Goal: Transaction & Acquisition: Purchase product/service

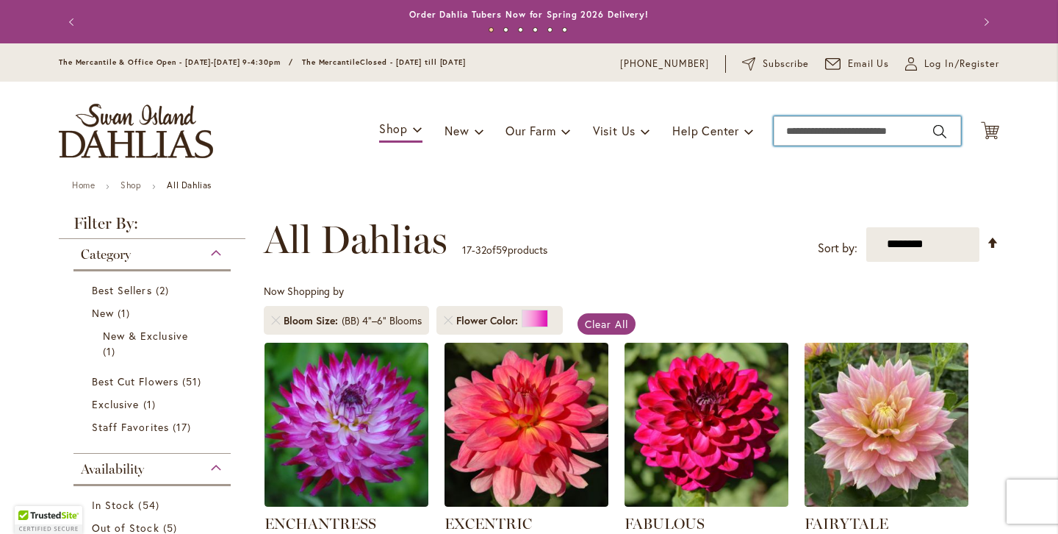
click at [813, 140] on input "Search" at bounding box center [867, 130] width 187 height 29
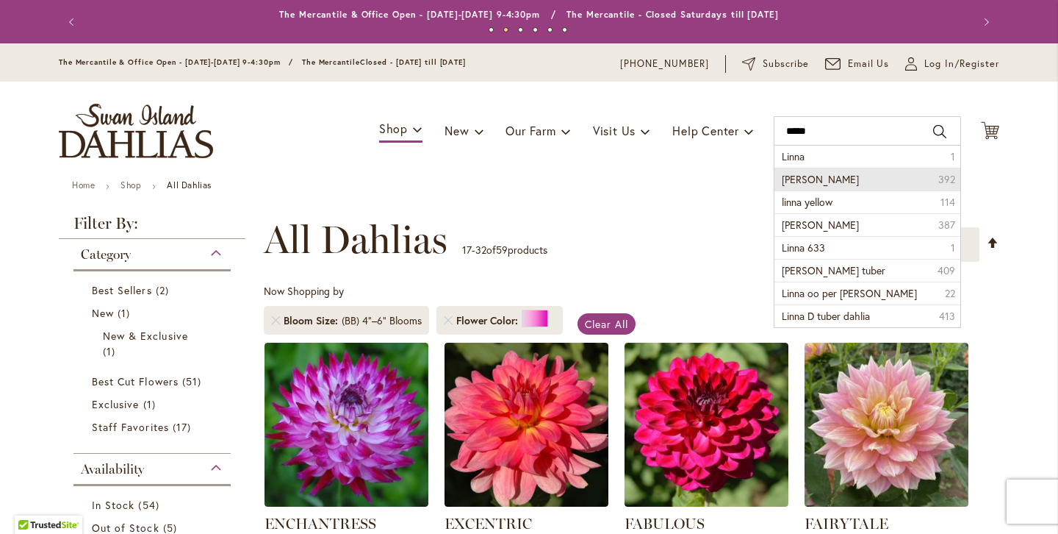
click at [844, 185] on li "Linna dahlia 392" at bounding box center [868, 179] width 186 height 23
type input "**********"
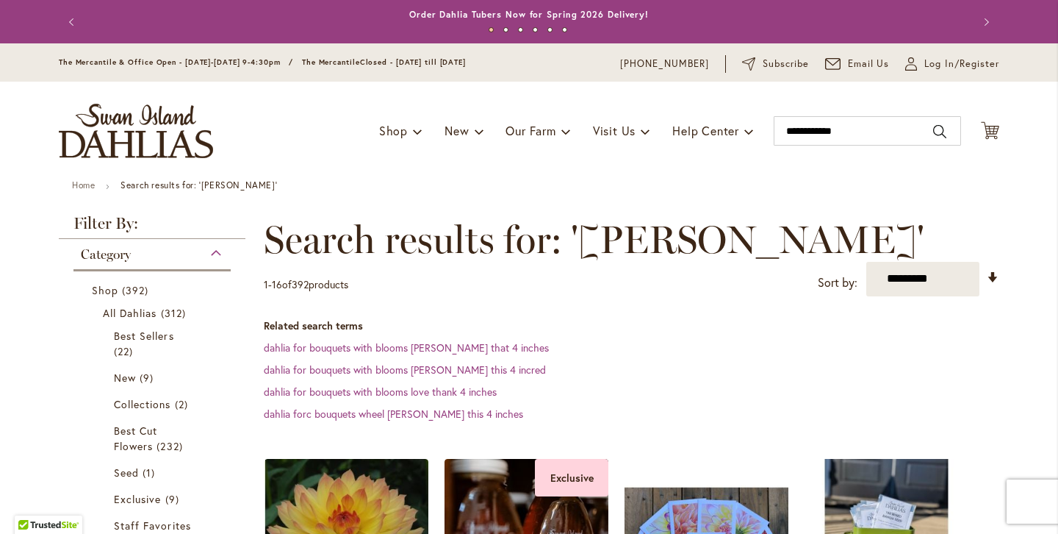
click at [847, 358] on dl "Related search terms dahlia for bouquets with blooms lisa that 4 inches dahlia …" at bounding box center [632, 369] width 736 height 103
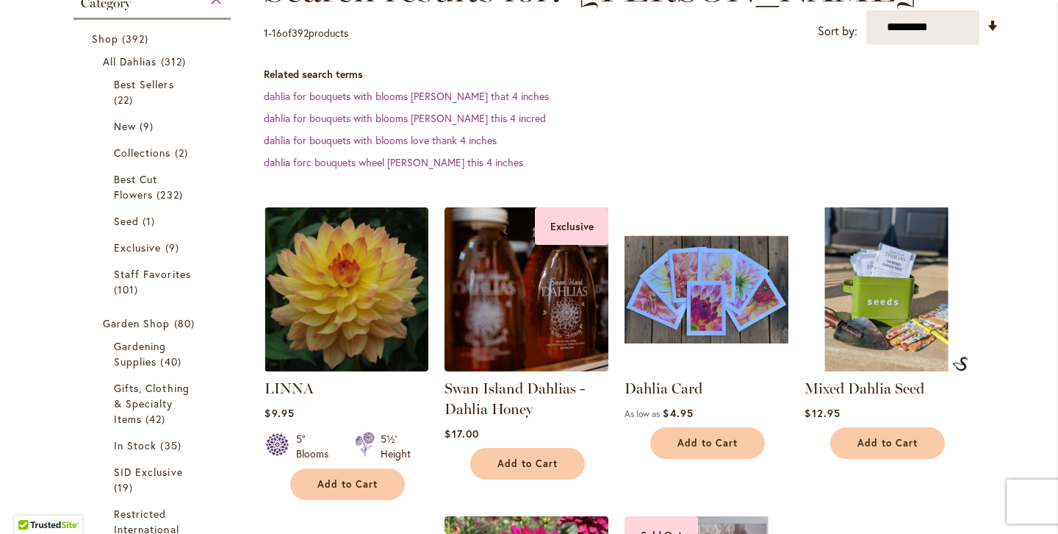
scroll to position [265, 0]
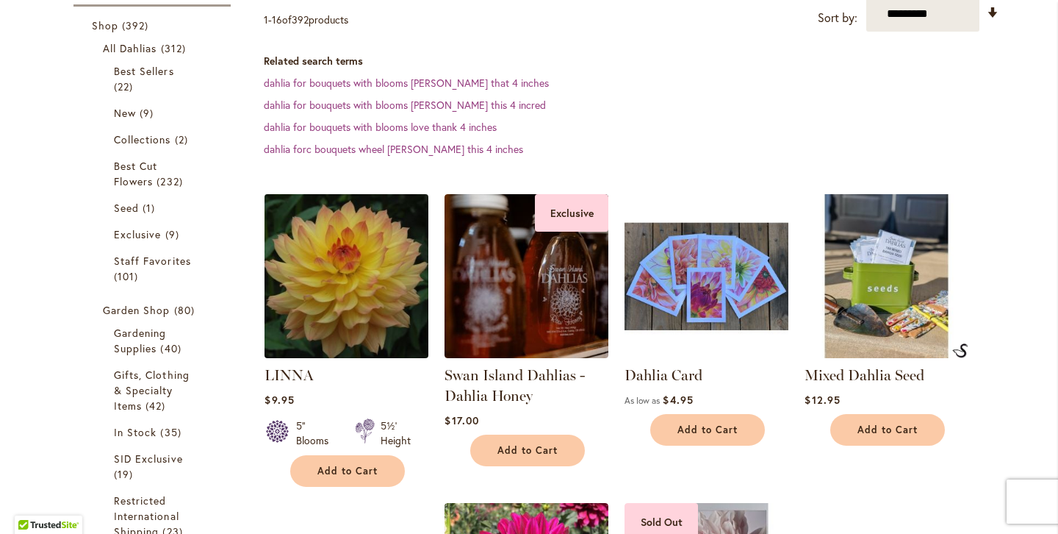
click at [350, 304] on img at bounding box center [347, 276] width 172 height 172
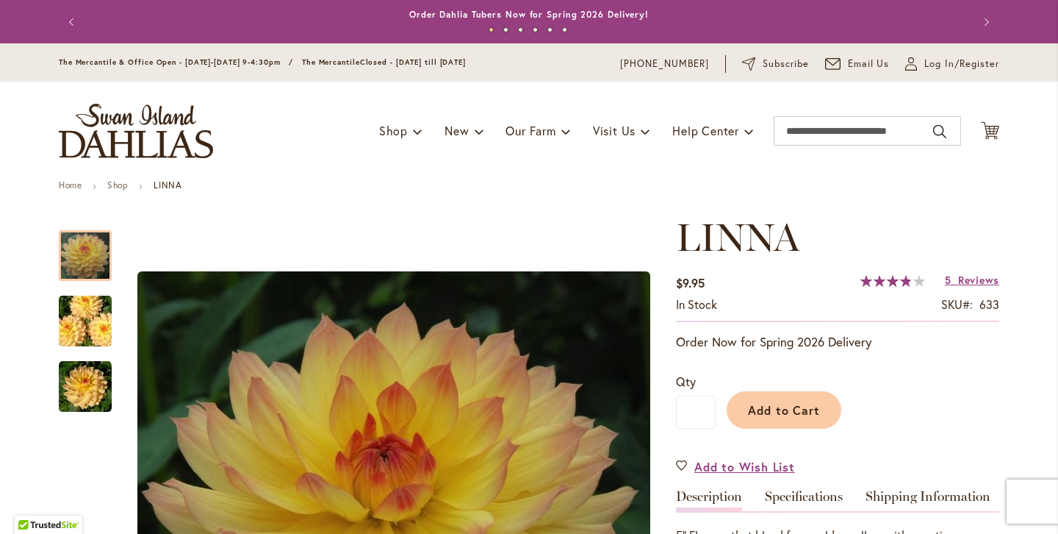
click at [811, 192] on ul "Home Shop LINNA" at bounding box center [529, 186] width 941 height 13
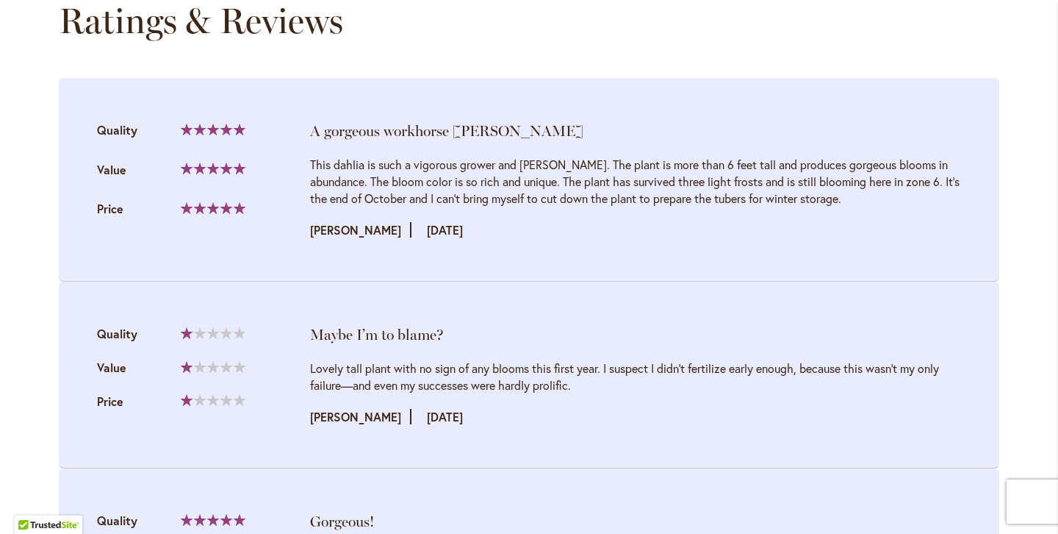
scroll to position [1519, 0]
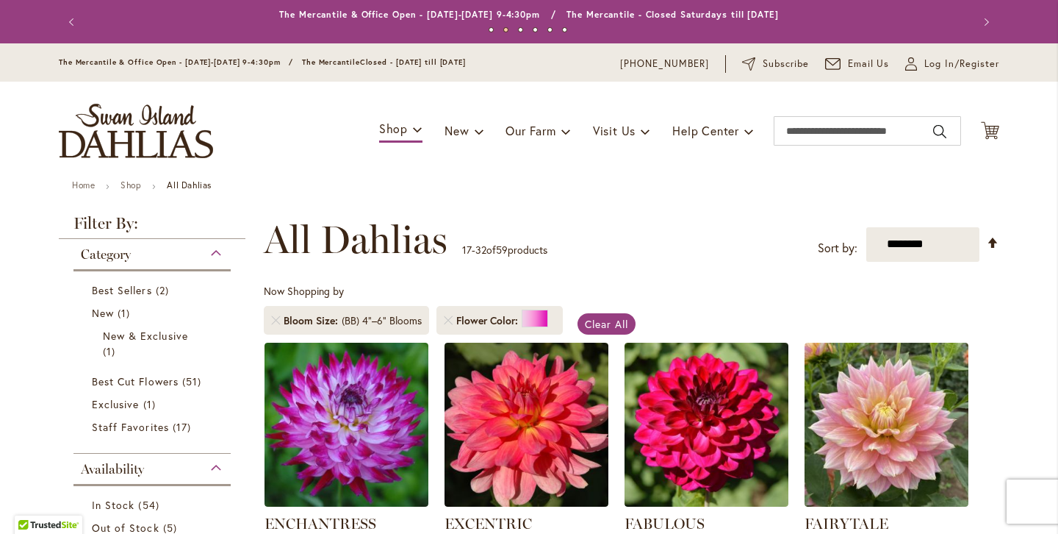
click at [589, 159] on div "Toggle Nav Shop Dahlia Tubers Collections Fresh Cut Dahlias Gardening Supplies …" at bounding box center [529, 131] width 970 height 98
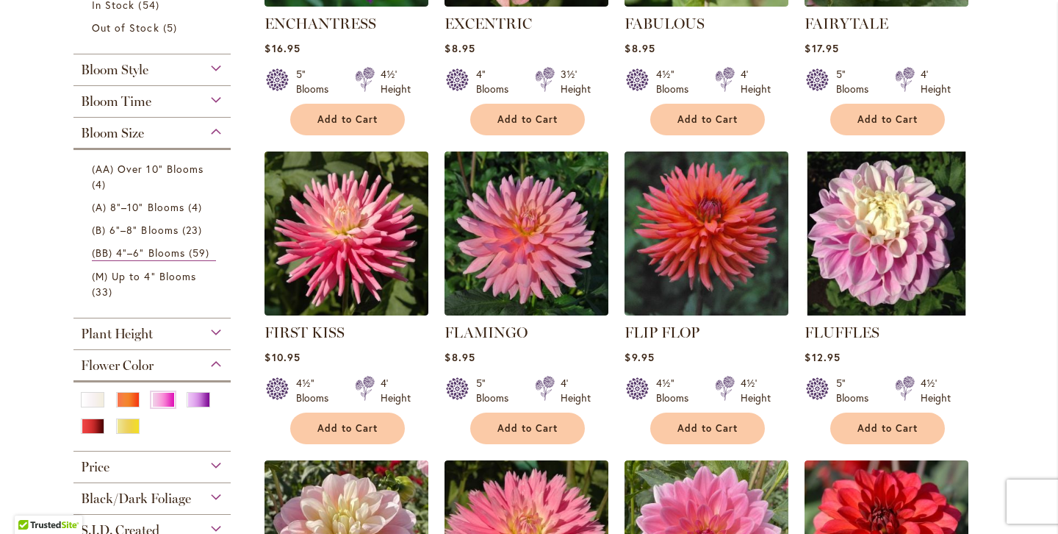
scroll to position [529, 0]
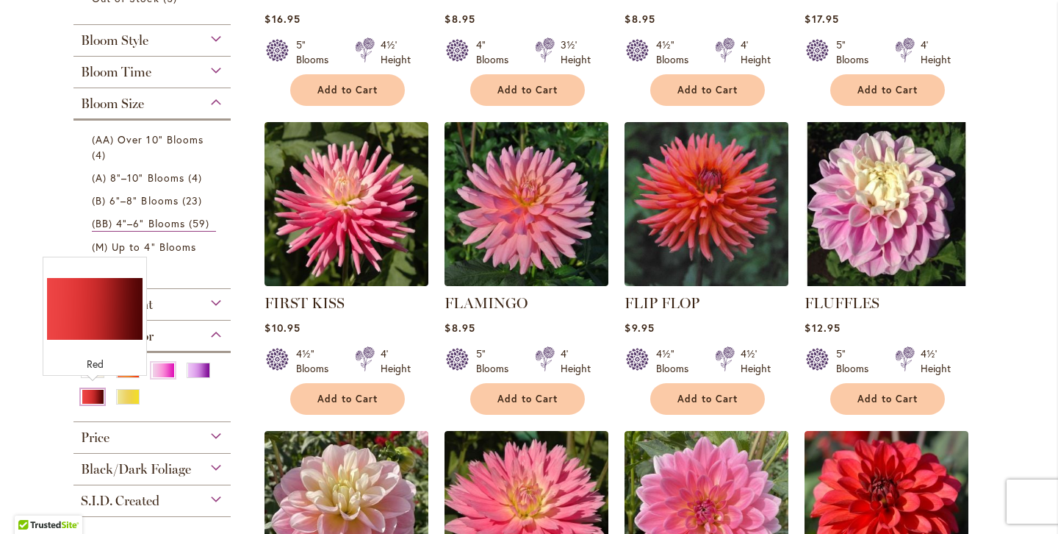
click at [91, 398] on div "Red" at bounding box center [93, 396] width 24 height 15
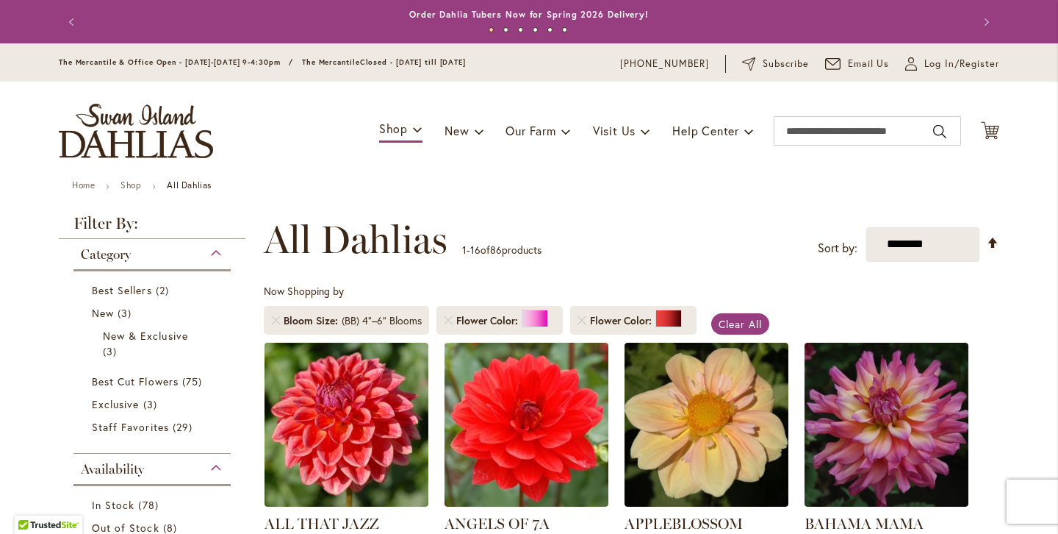
click at [367, 190] on ul "Home Shop All Dahlias" at bounding box center [529, 186] width 914 height 13
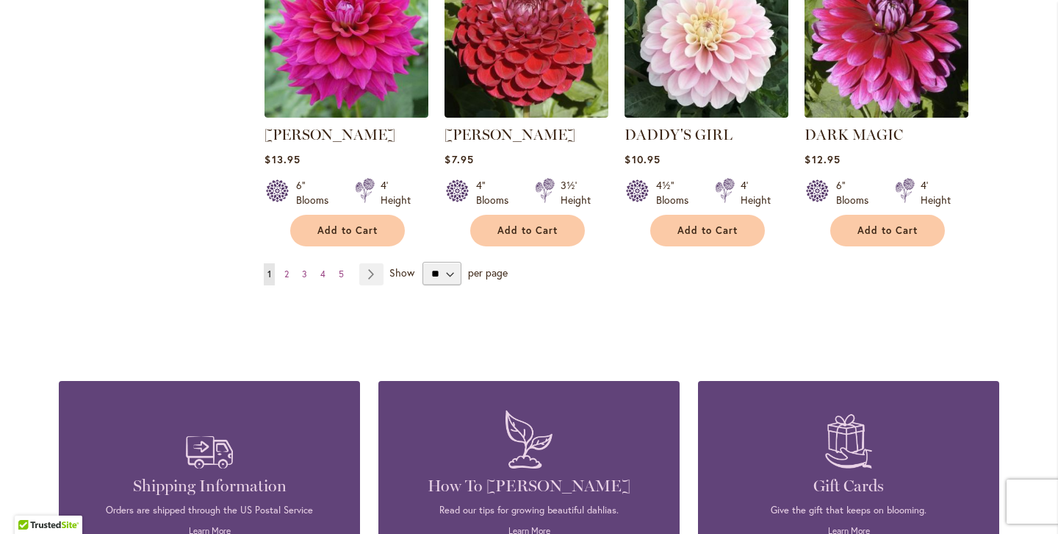
scroll to position [1352, 0]
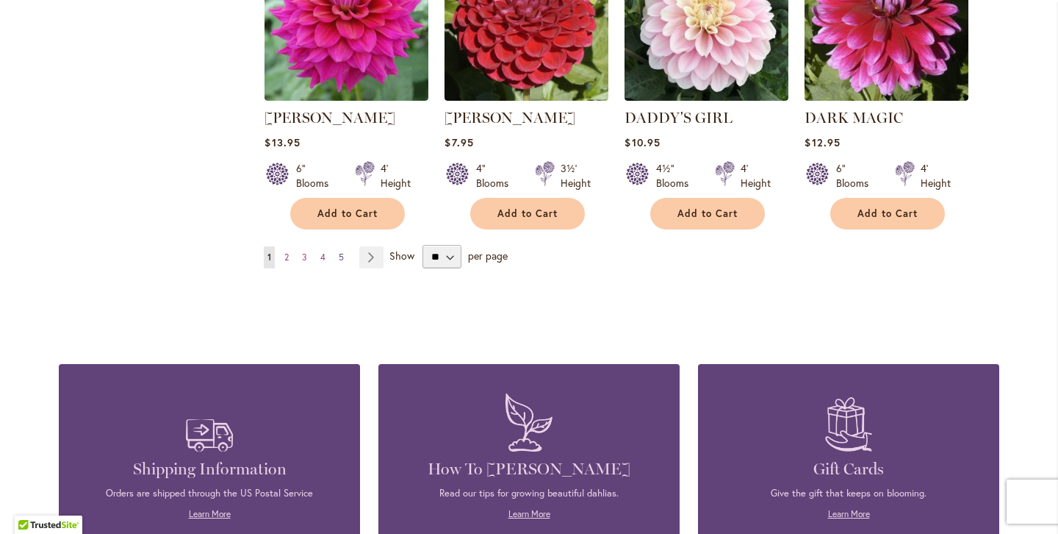
click at [342, 251] on span "5" at bounding box center [341, 256] width 5 height 11
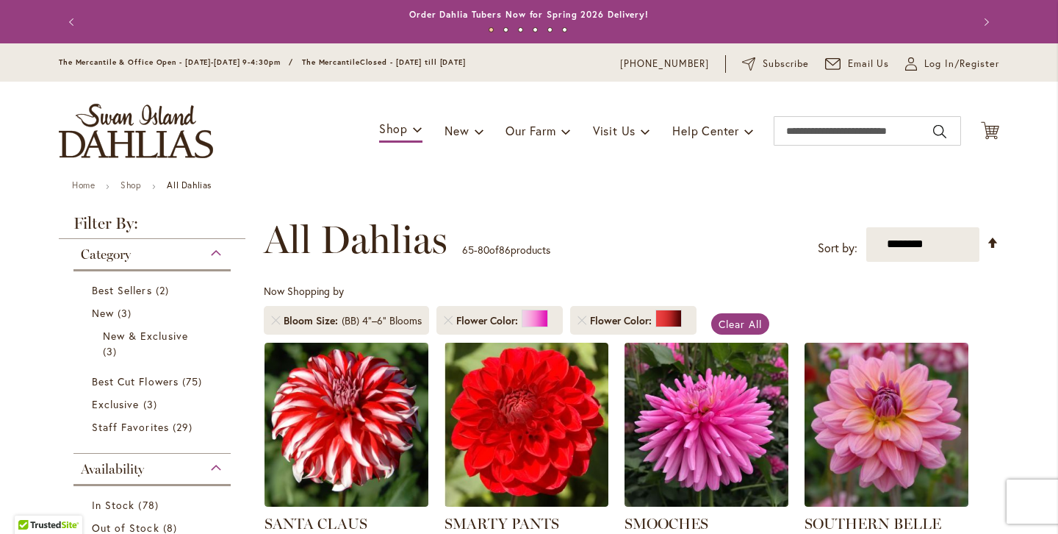
click at [661, 172] on div "Toggle Nav Shop Dahlia Tubers Collections Fresh Cut Dahlias Gardening Supplies …" at bounding box center [529, 131] width 970 height 98
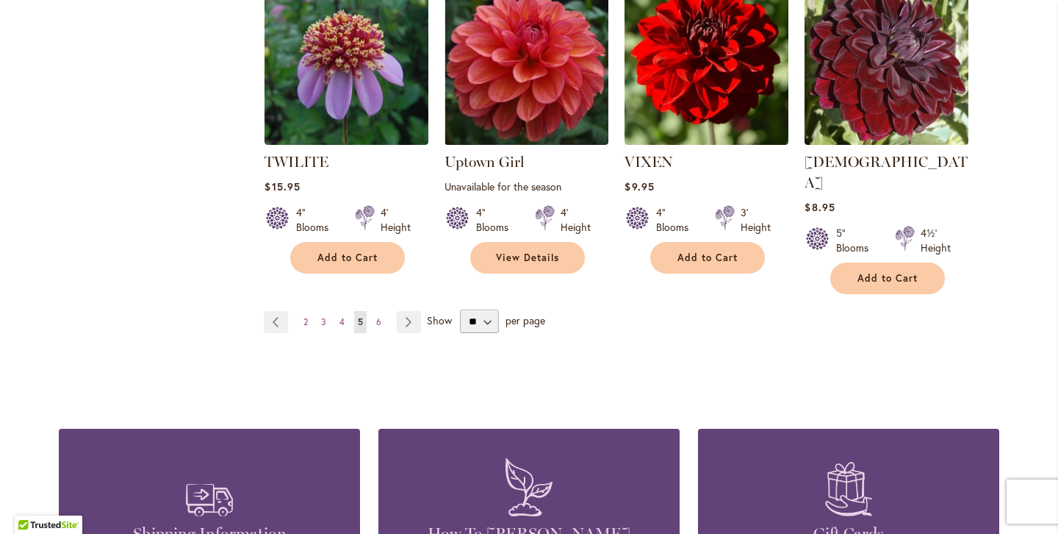
scroll to position [1293, 0]
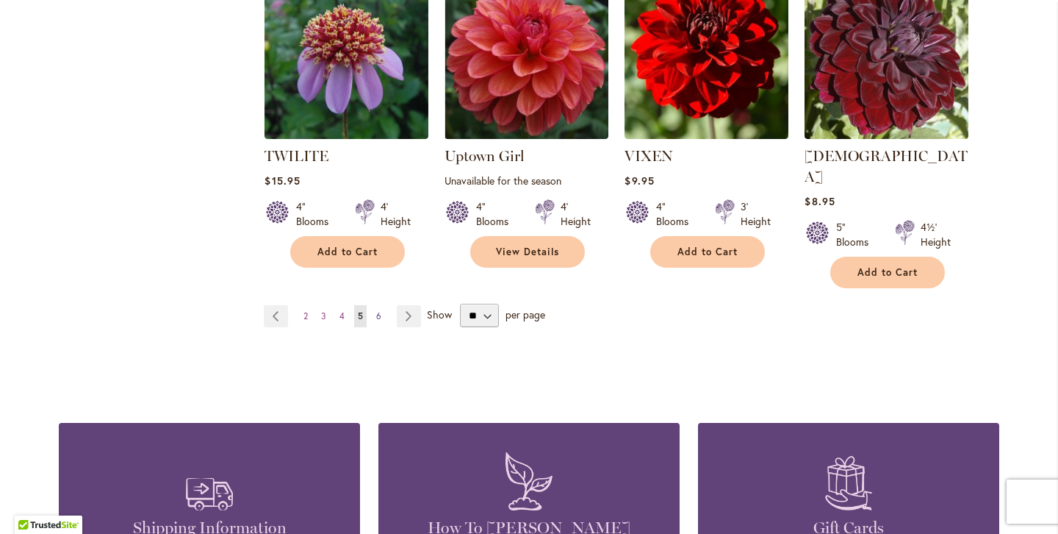
click at [378, 310] on span "6" at bounding box center [378, 315] width 5 height 11
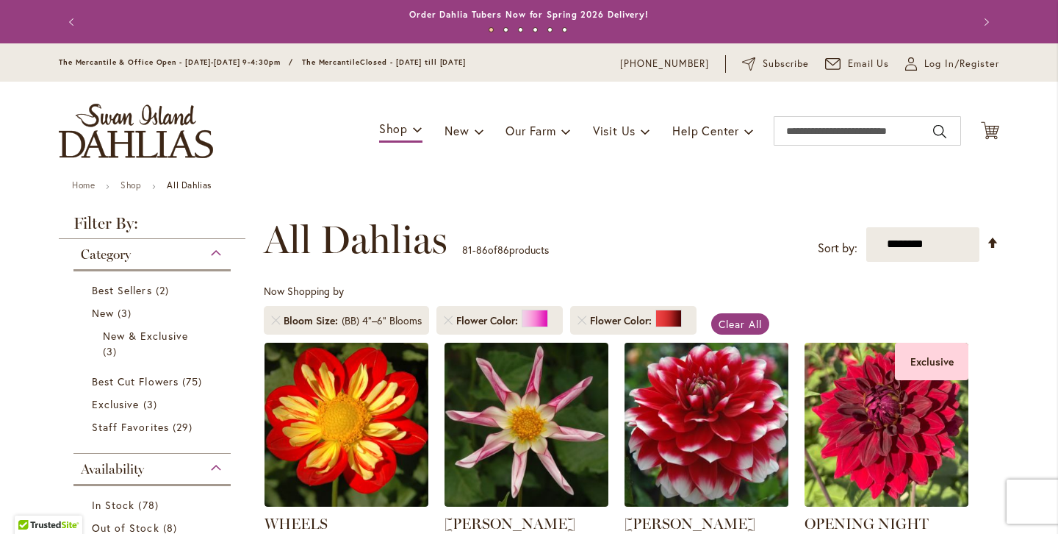
click at [677, 420] on img at bounding box center [707, 424] width 172 height 172
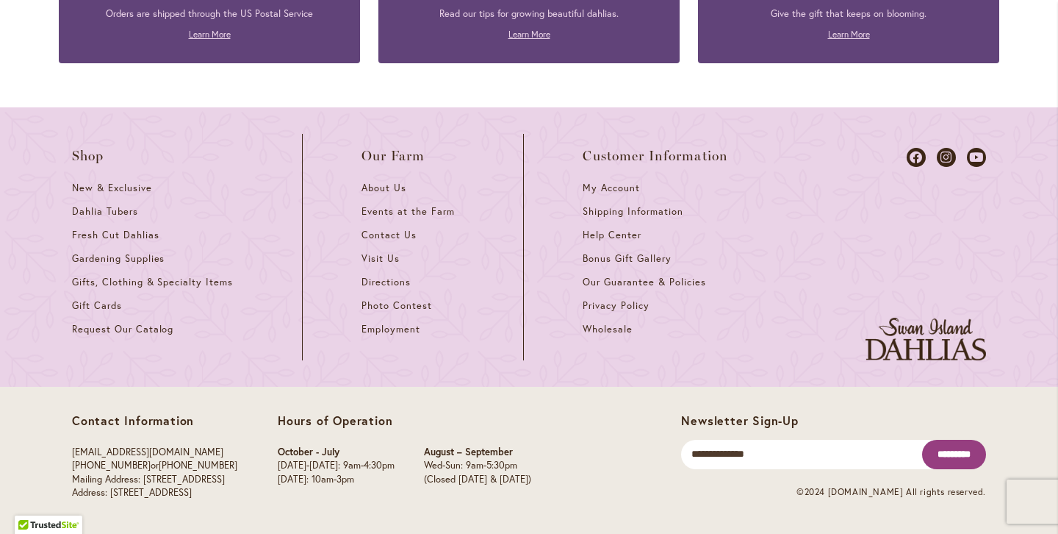
scroll to position [2533, 0]
